Goal: Transaction & Acquisition: Purchase product/service

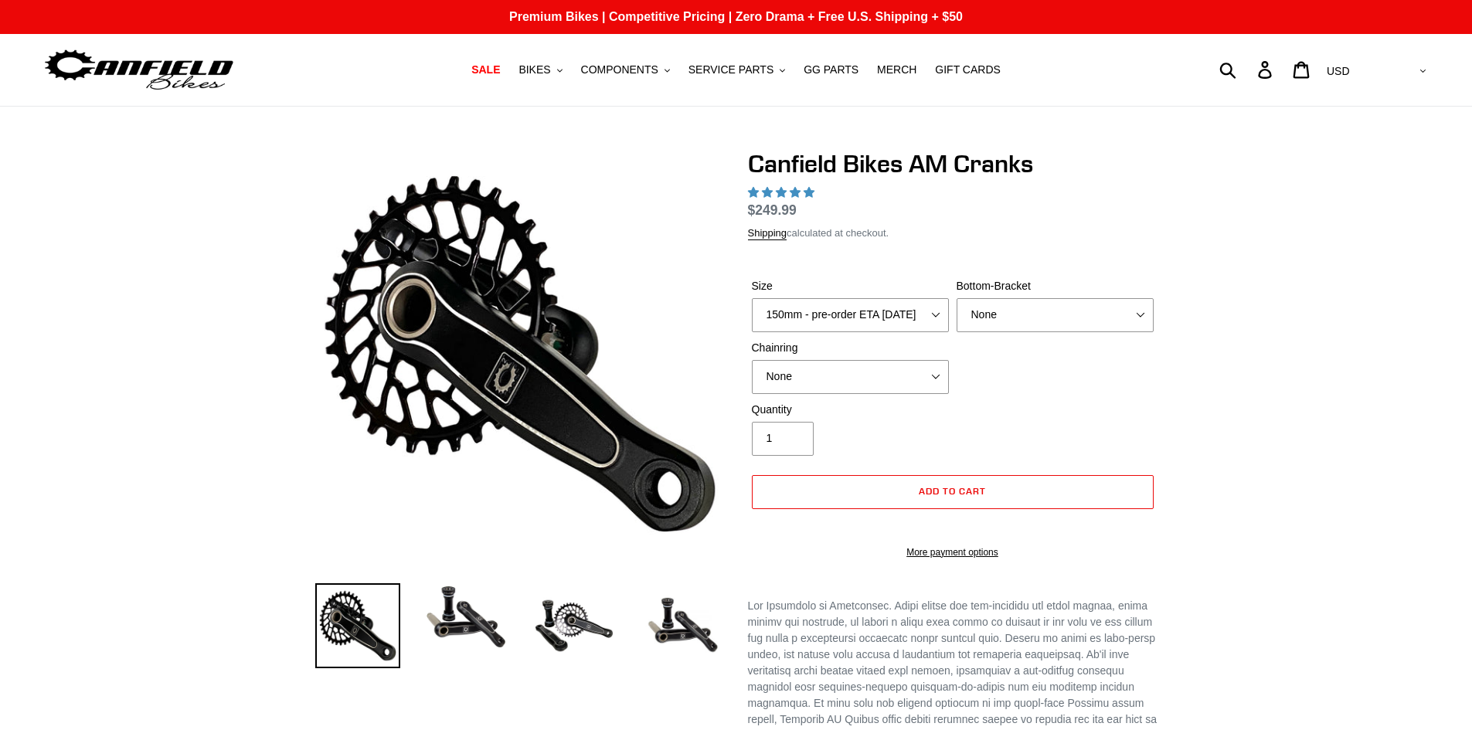
select select "highest-rating"
click at [927, 315] on select "150mm - pre-order ETA [DATE] 155mm - pre-order ETA [DATE] 160mm - pre-order ETA…" at bounding box center [850, 315] width 197 height 34
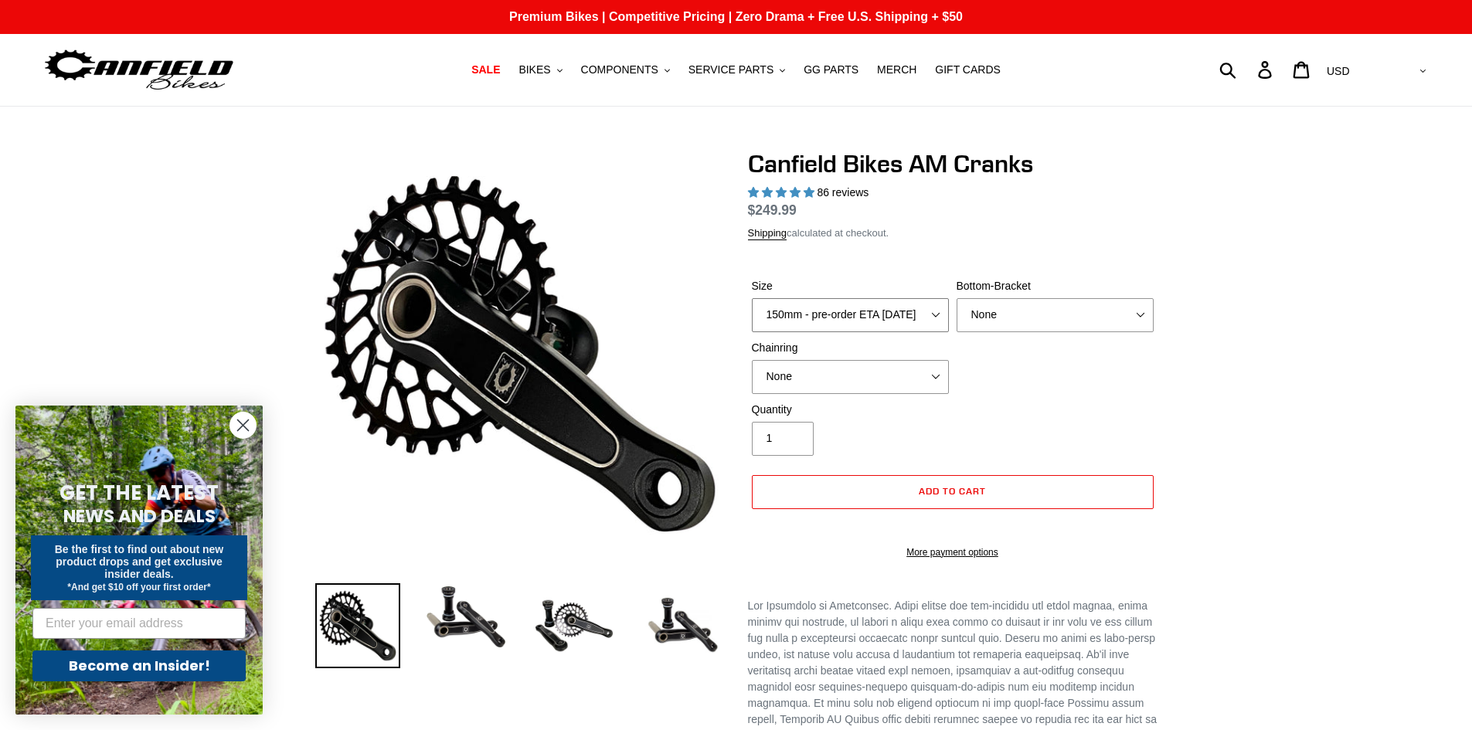
click at [752, 316] on select "150mm - pre-order ETA [DATE] 155mm - pre-order ETA [DATE] 160mm - pre-order ETA…" at bounding box center [850, 315] width 197 height 34
click at [930, 332] on select "150mm - pre-order ETA [DATE] 155mm - pre-order ETA [DATE] 160mm - pre-order ETA…" at bounding box center [850, 315] width 197 height 34
select select "160mm - pre-order ETA [DATE]"
click at [752, 316] on select "150mm - pre-order ETA [DATE] 155mm - pre-order ETA [DATE] 160mm - pre-order ETA…" at bounding box center [850, 315] width 197 height 34
click at [926, 394] on select "None 30t Round (Boost 148) 30t Oval (Boost 148) 32t Round (Boost 148) 32t Oval …" at bounding box center [850, 377] width 197 height 34
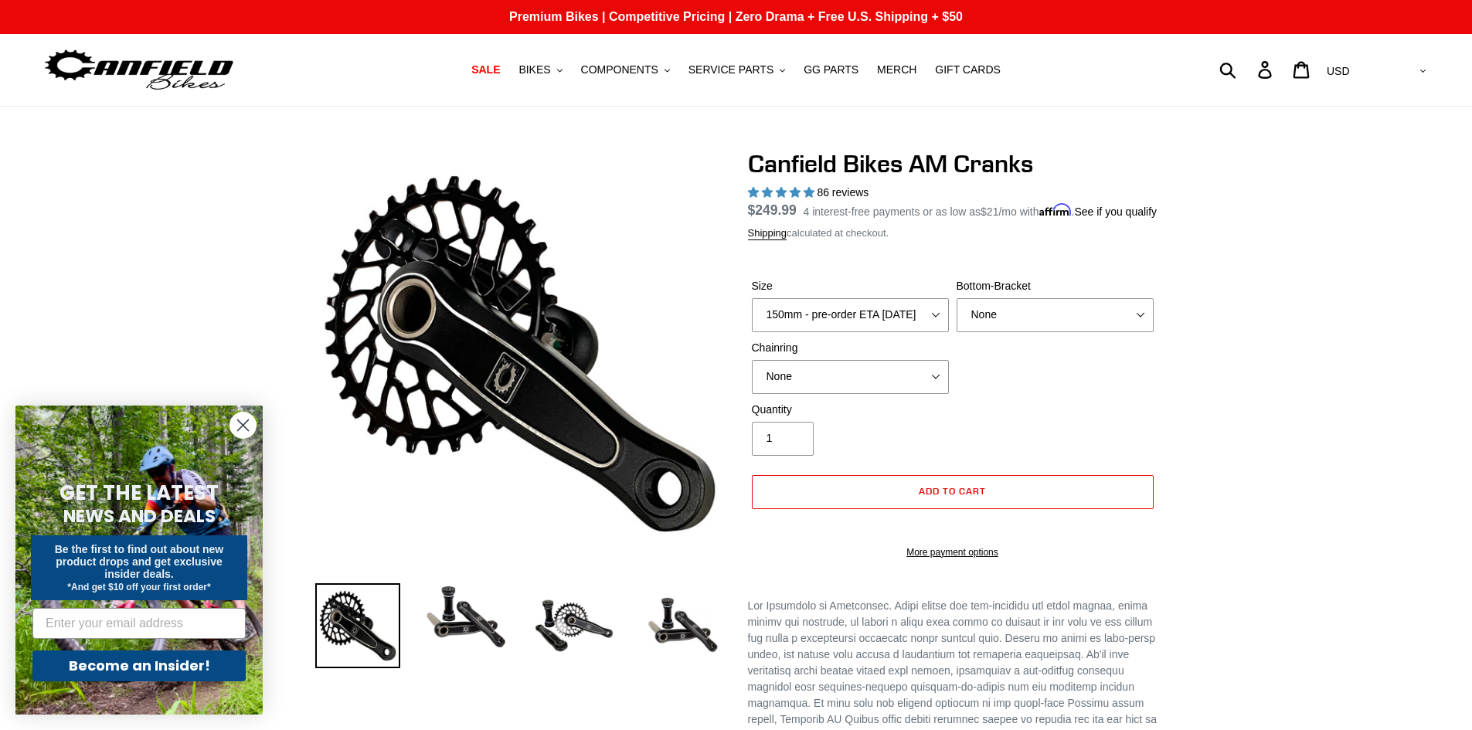
click at [1021, 402] on div "Size 150mm - pre-order ETA [DATE] 155mm - pre-order ETA [DATE] 160mm - pre-orde…" at bounding box center [953, 340] width 410 height 124
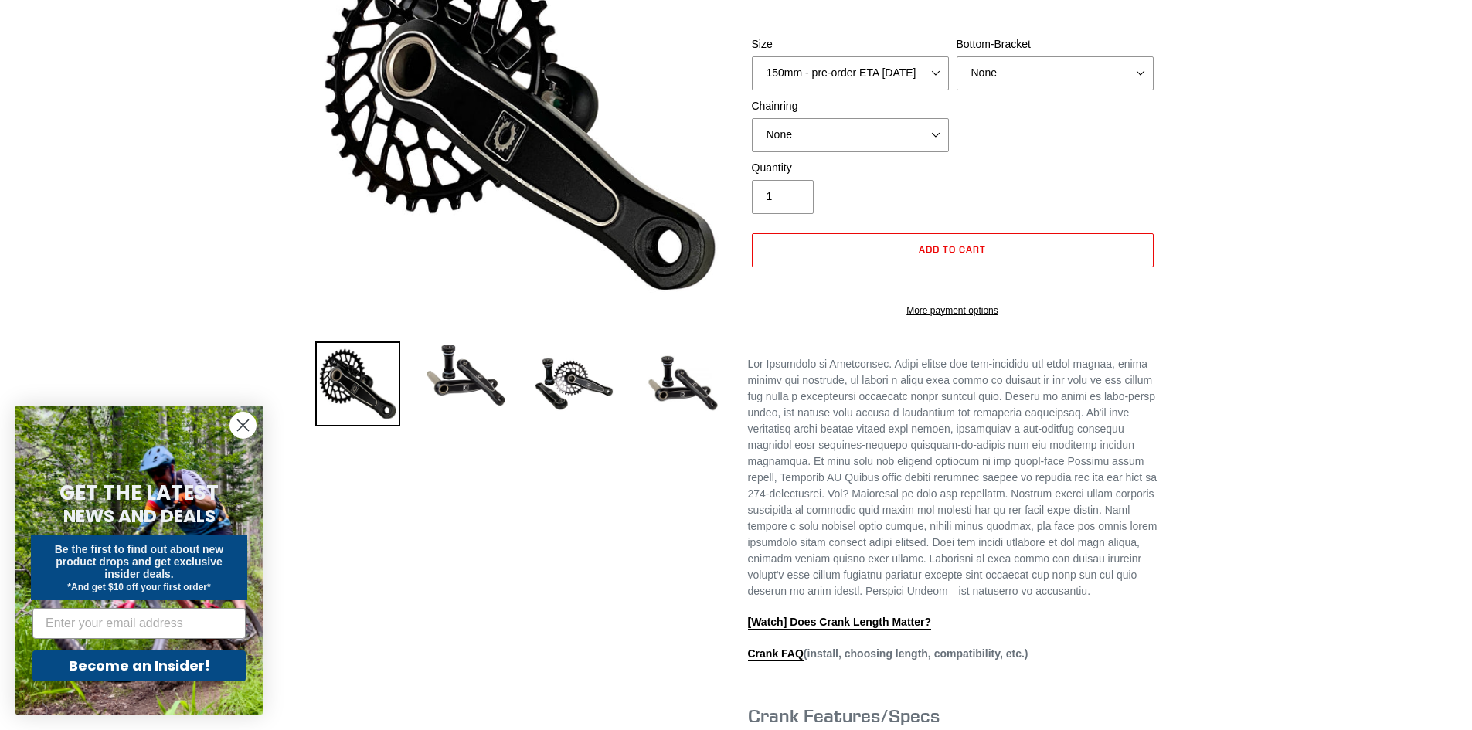
scroll to position [232, 0]
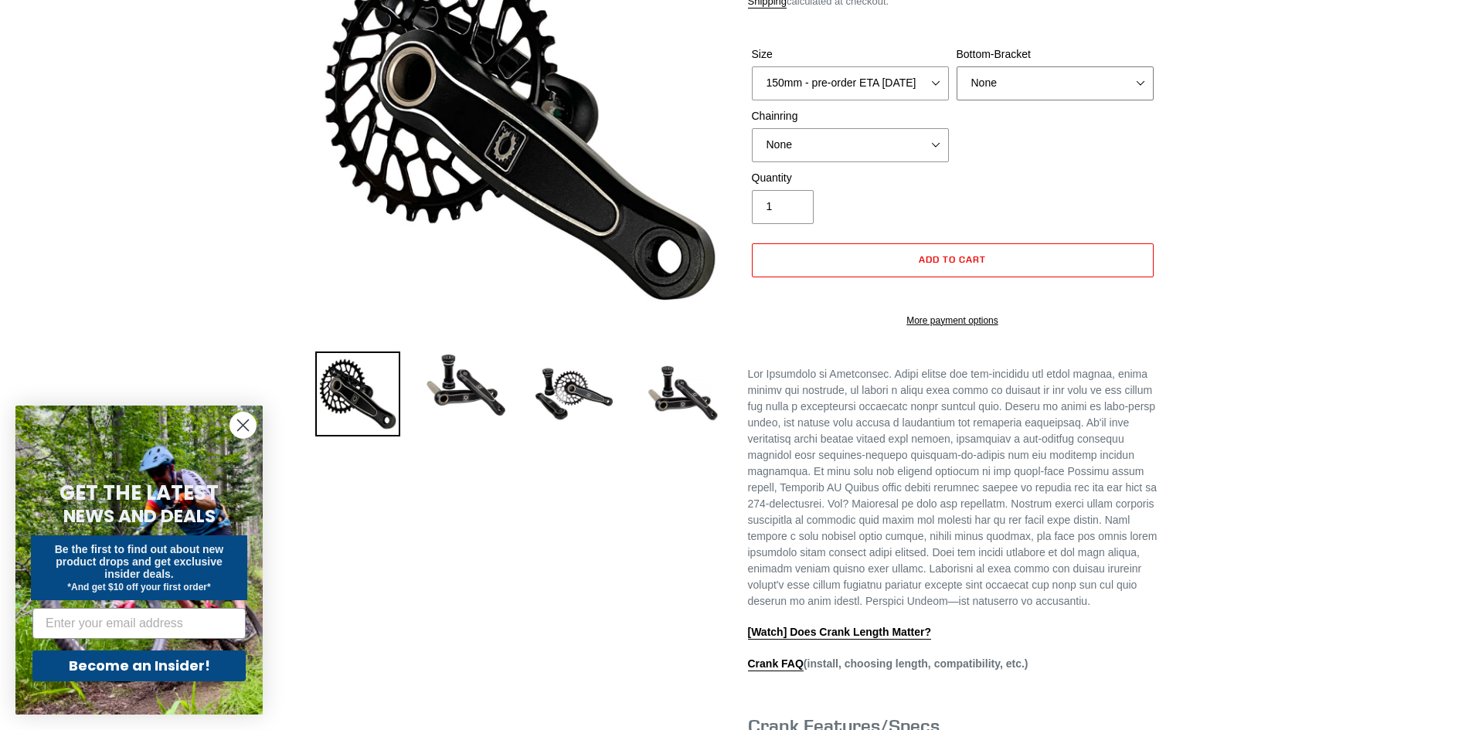
click at [1011, 100] on select "None BSA Threaded 68/73mm Press Fit PF92" at bounding box center [1055, 83] width 197 height 34
click at [855, 162] on select "None 30t Round (Boost 148) 30t Oval (Boost 148) 32t Round (Boost 148) 32t Oval …" at bounding box center [850, 145] width 197 height 34
